Goal: Information Seeking & Learning: Check status

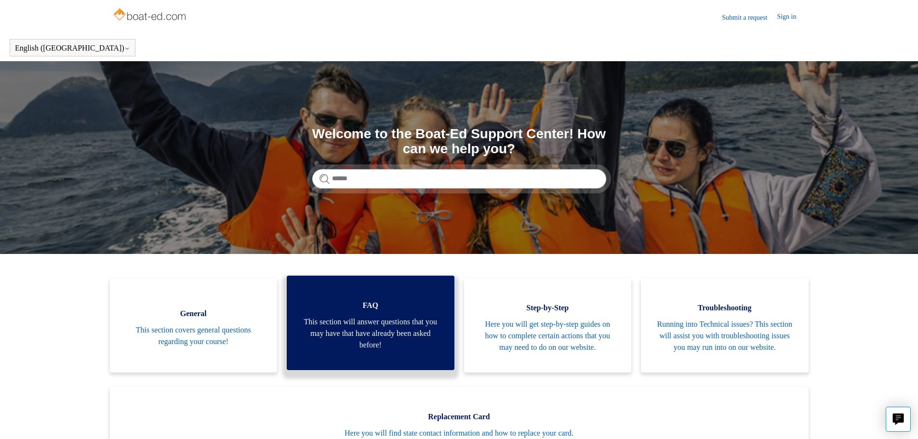
click at [379, 323] on span "This section will answer questions that you may have that have already been ask…" at bounding box center [370, 333] width 139 height 35
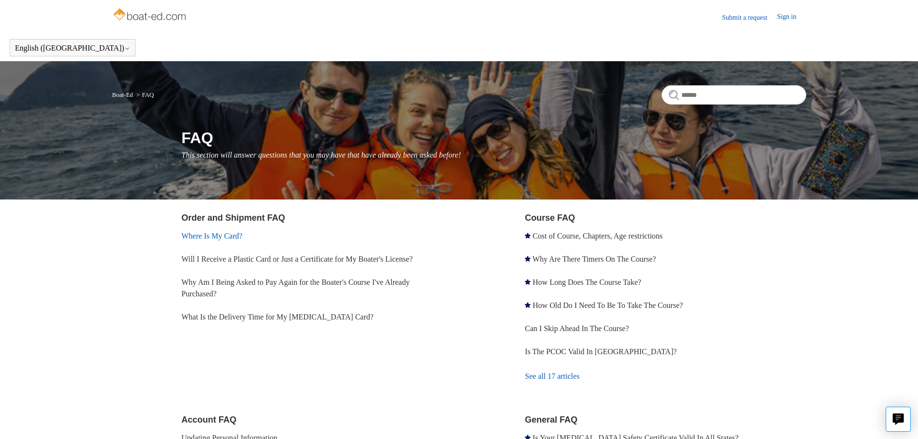
click at [228, 237] on link "Where Is My Card?" at bounding box center [212, 236] width 61 height 8
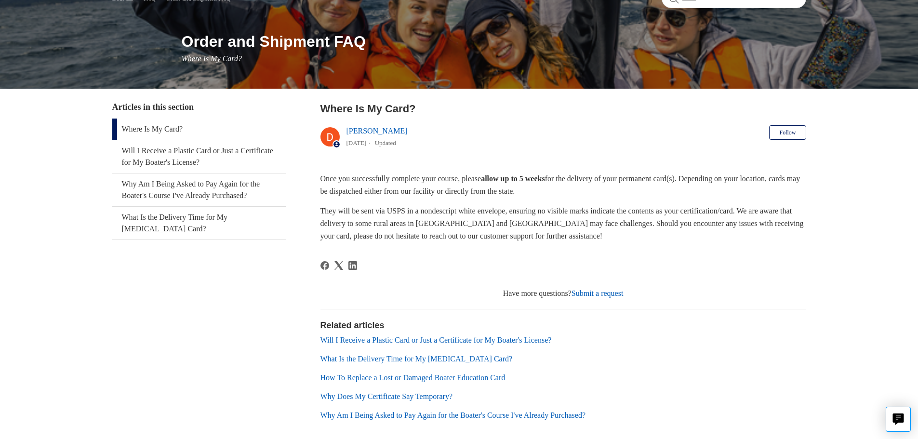
scroll to position [145, 0]
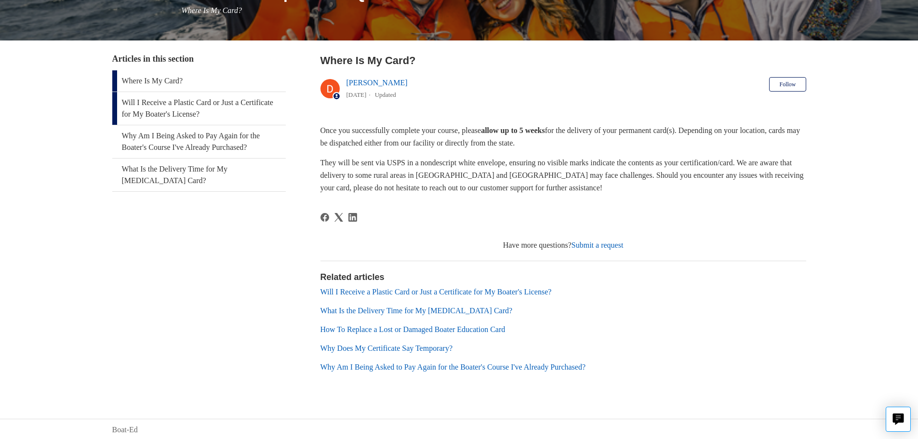
click at [199, 107] on link "Will I Receive a Plastic Card or Just a Certificate for My Boater's License?" at bounding box center [198, 108] width 173 height 33
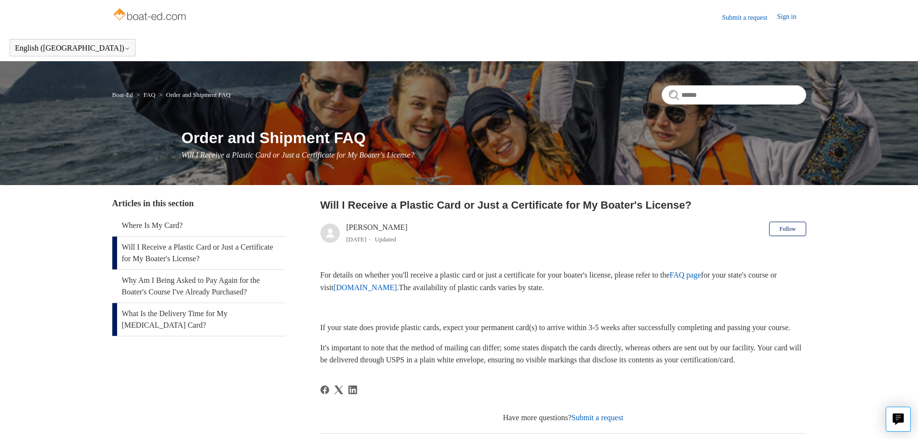
click at [237, 315] on link "What Is the Delivery Time for My Boating Card?" at bounding box center [198, 319] width 173 height 33
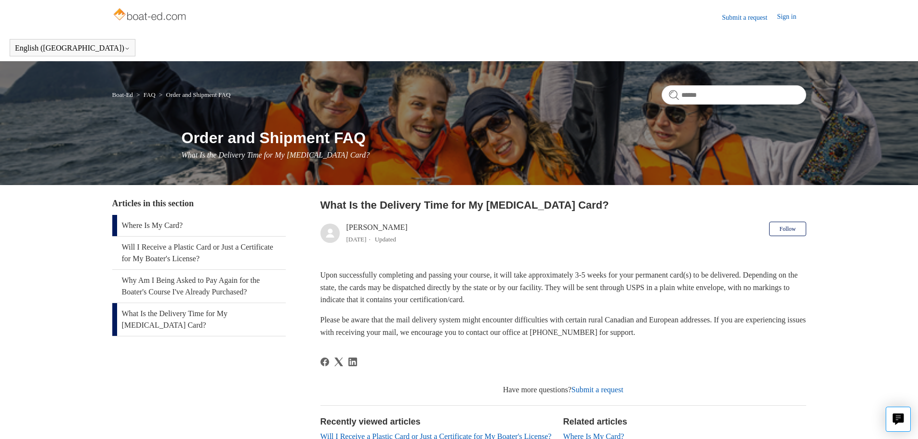
click at [155, 226] on link "Where Is My Card?" at bounding box center [198, 225] width 173 height 21
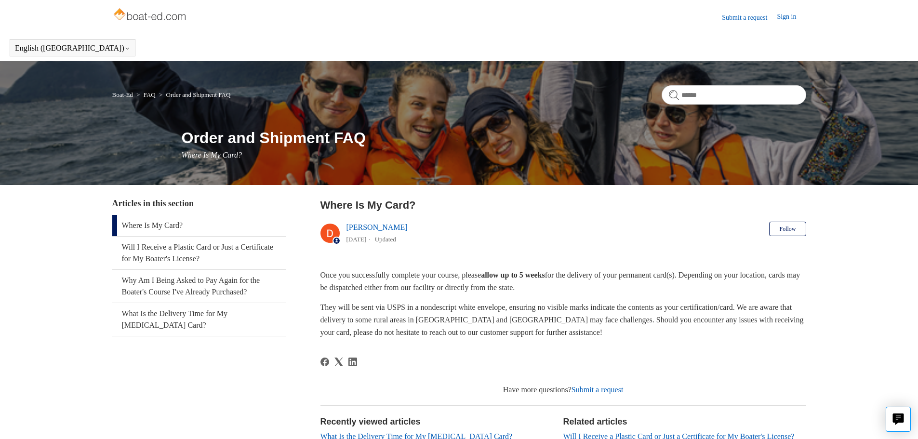
click at [741, 18] on link "Submit a request" at bounding box center [749, 18] width 55 height 10
